Goal: Register for event/course

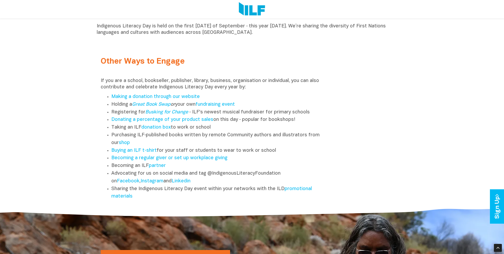
scroll to position [576, 0]
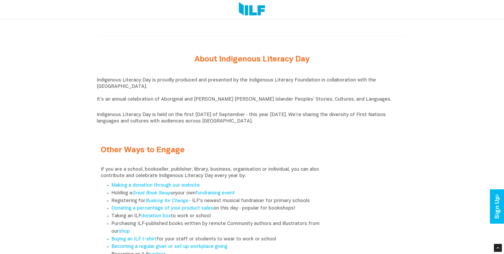
click at [326, 109] on p "Indigenous Literacy Day is proudly produced and presented by the Indigenous Lit…" at bounding box center [252, 93] width 311 height 32
click at [189, 86] on p "Indigenous Literacy Day is proudly produced and presented by the Indigenous Lit…" at bounding box center [252, 93] width 311 height 32
drag, startPoint x: 254, startPoint y: 124, endPoint x: 74, endPoint y: 54, distance: 193.9
copy div "About Indigenous Literacy Day Indigenous Literacy Day is proudly produced and p…"
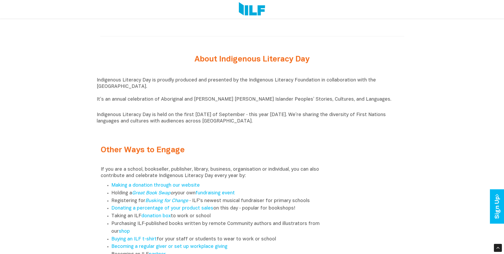
drag, startPoint x: 343, startPoint y: 178, endPoint x: 116, endPoint y: 167, distance: 226.8
click at [343, 178] on div "Other Ways to Engage If you are a school, bookseller, publisher, library, busin…" at bounding box center [252, 213] width 311 height 156
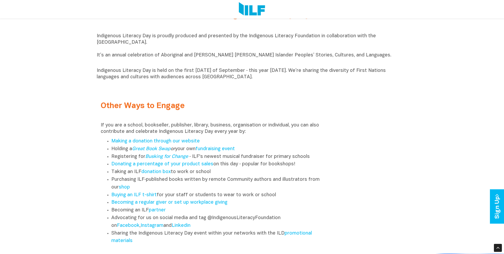
click at [365, 105] on div "Other Ways to Engage If you are a school, bookseller, publisher, library, busin…" at bounding box center [252, 169] width 311 height 156
click at [255, 78] on p "Indigenous Literacy Day is held on the first [DATE] of September ‑ this year [D…" at bounding box center [252, 74] width 311 height 13
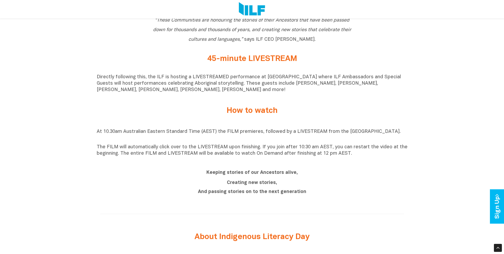
scroll to position [354, 0]
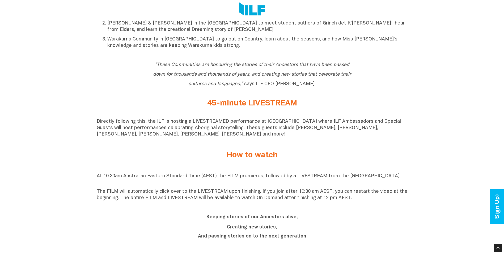
click at [217, 131] on p "Directly following this, the ILF is hosting a LIVESTREAMED performance at [GEOG…" at bounding box center [252, 127] width 311 height 19
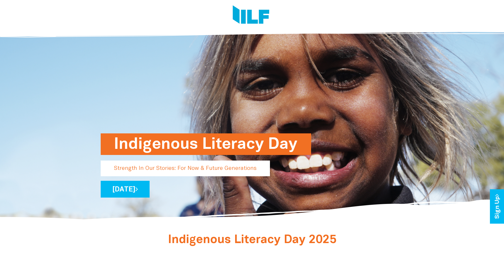
scroll to position [133, 0]
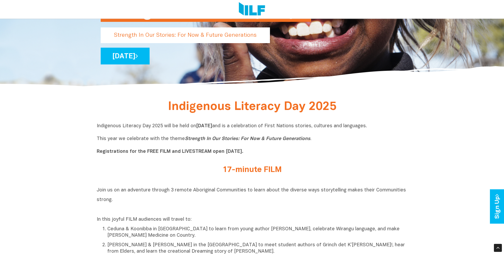
click at [108, 153] on b "Registrations for the FREE FILM and LIVESTREAM open [DATE]." at bounding box center [170, 151] width 147 height 5
click at [144, 187] on h2 "Join us on an adventure through 3 remote Aboriginal Communities to learn about …" at bounding box center [252, 199] width 311 height 29
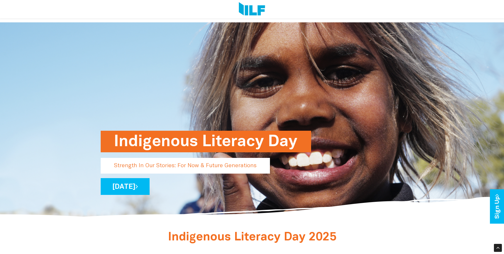
scroll to position [0, 0]
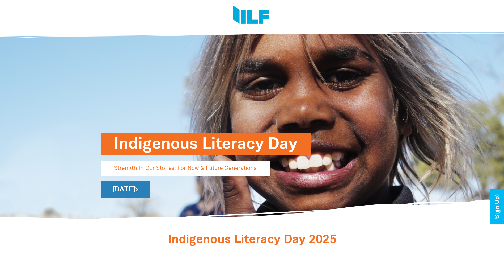
click at [150, 191] on link "[DATE]" at bounding box center [125, 189] width 49 height 17
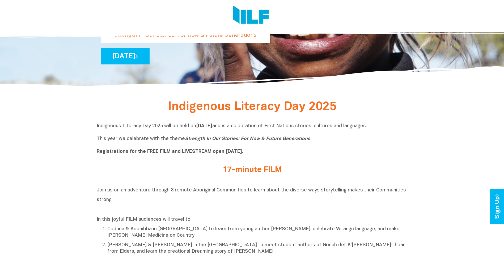
scroll to position [221, 0]
